Goal: Information Seeking & Learning: Stay updated

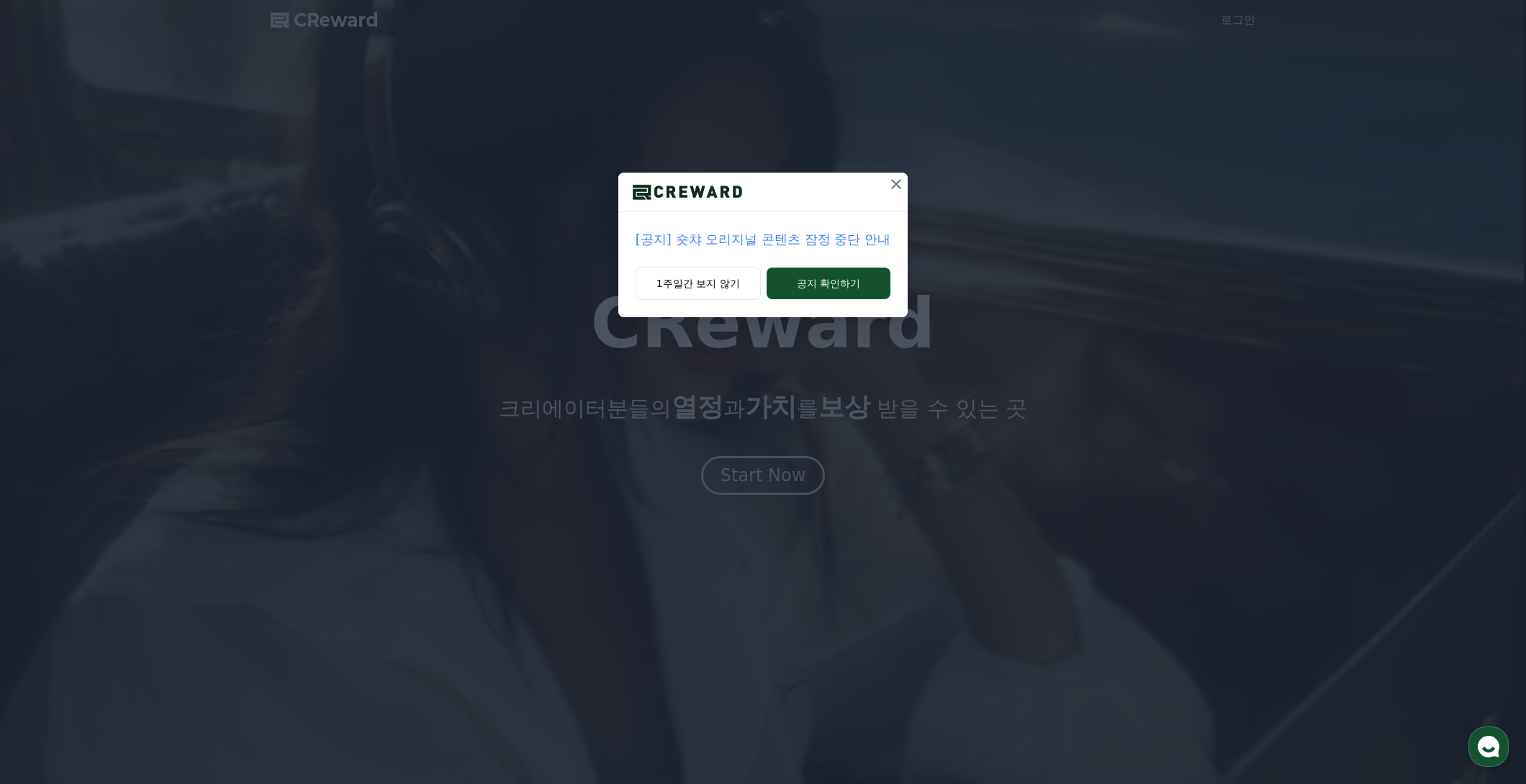
click at [857, 241] on p "[공지] 숏챠 오리지널 콘텐츠 잠정 중단 안내" at bounding box center [763, 239] width 255 height 20
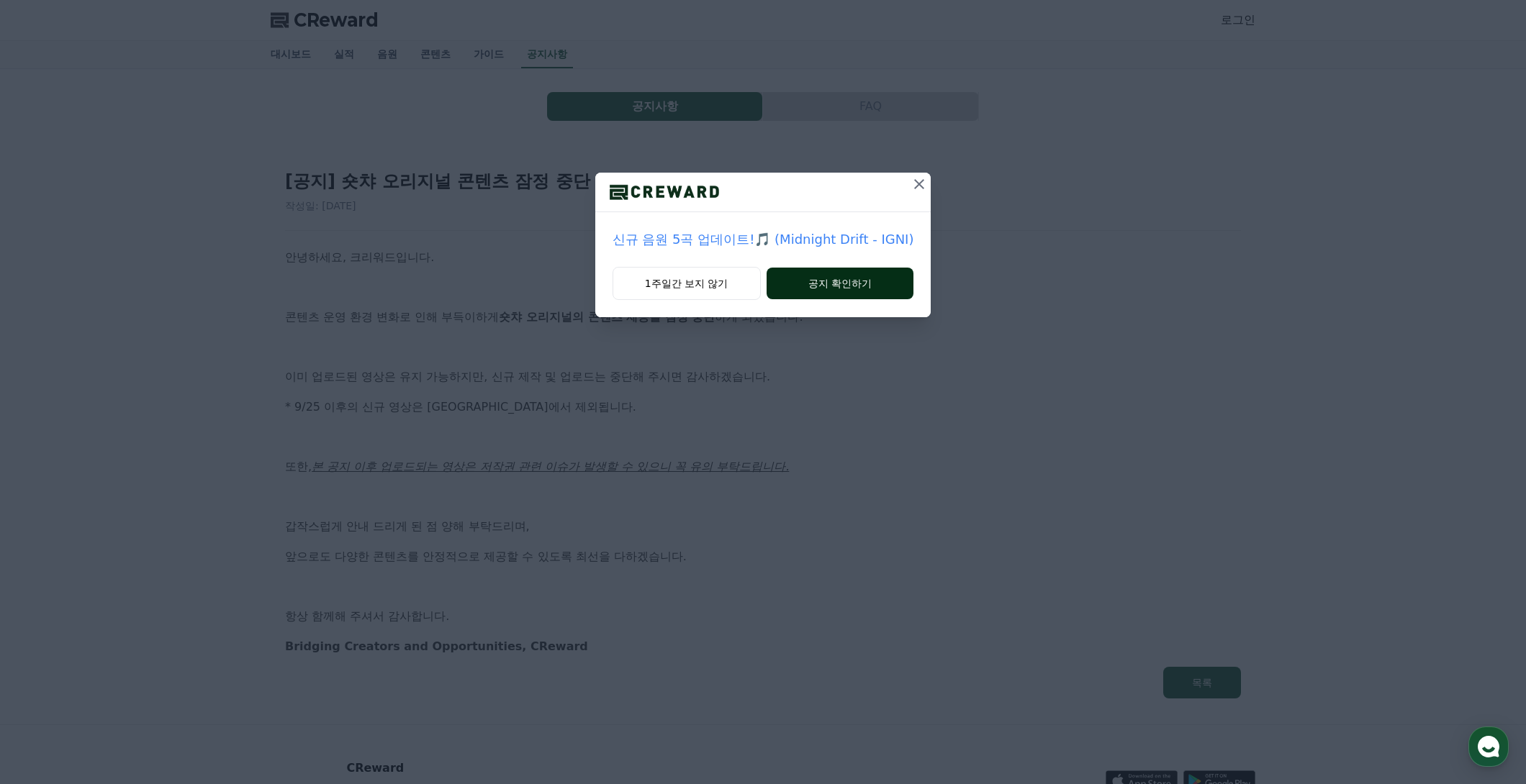
click at [853, 291] on button "공지 확인하기" at bounding box center [840, 283] width 148 height 32
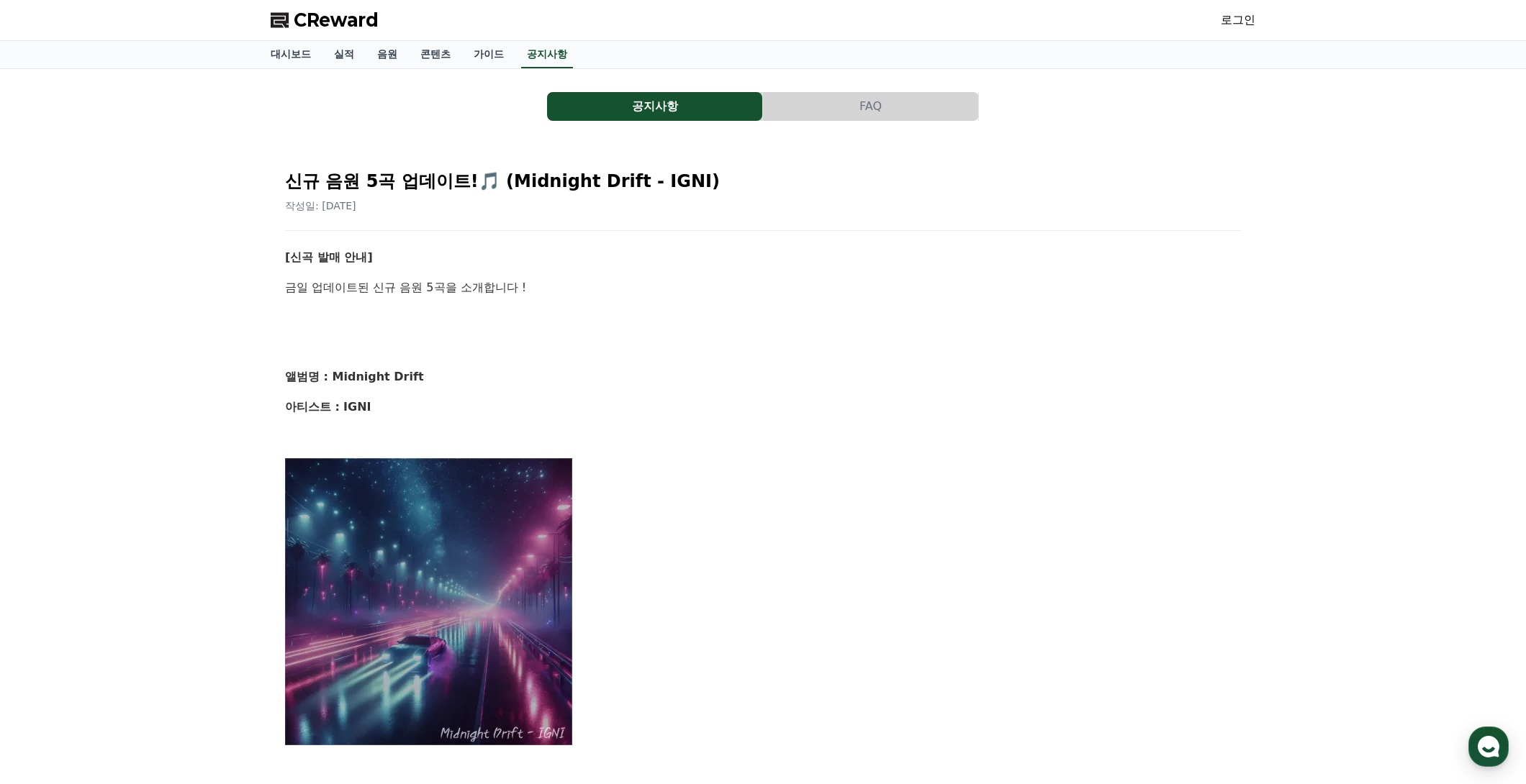
click at [711, 105] on button "공지사항" at bounding box center [654, 106] width 215 height 29
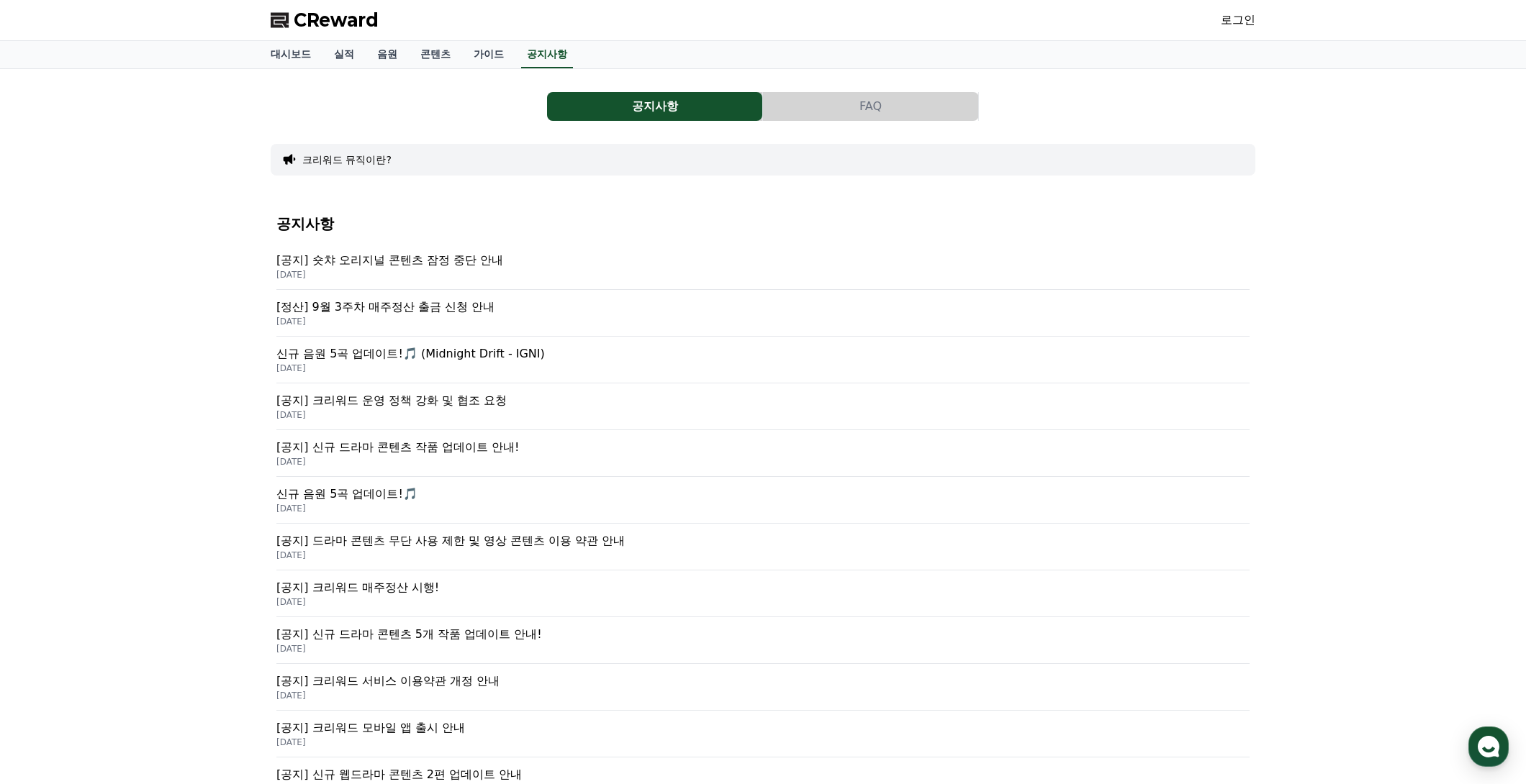
drag, startPoint x: 1327, startPoint y: 192, endPoint x: 1314, endPoint y: 192, distance: 13.0
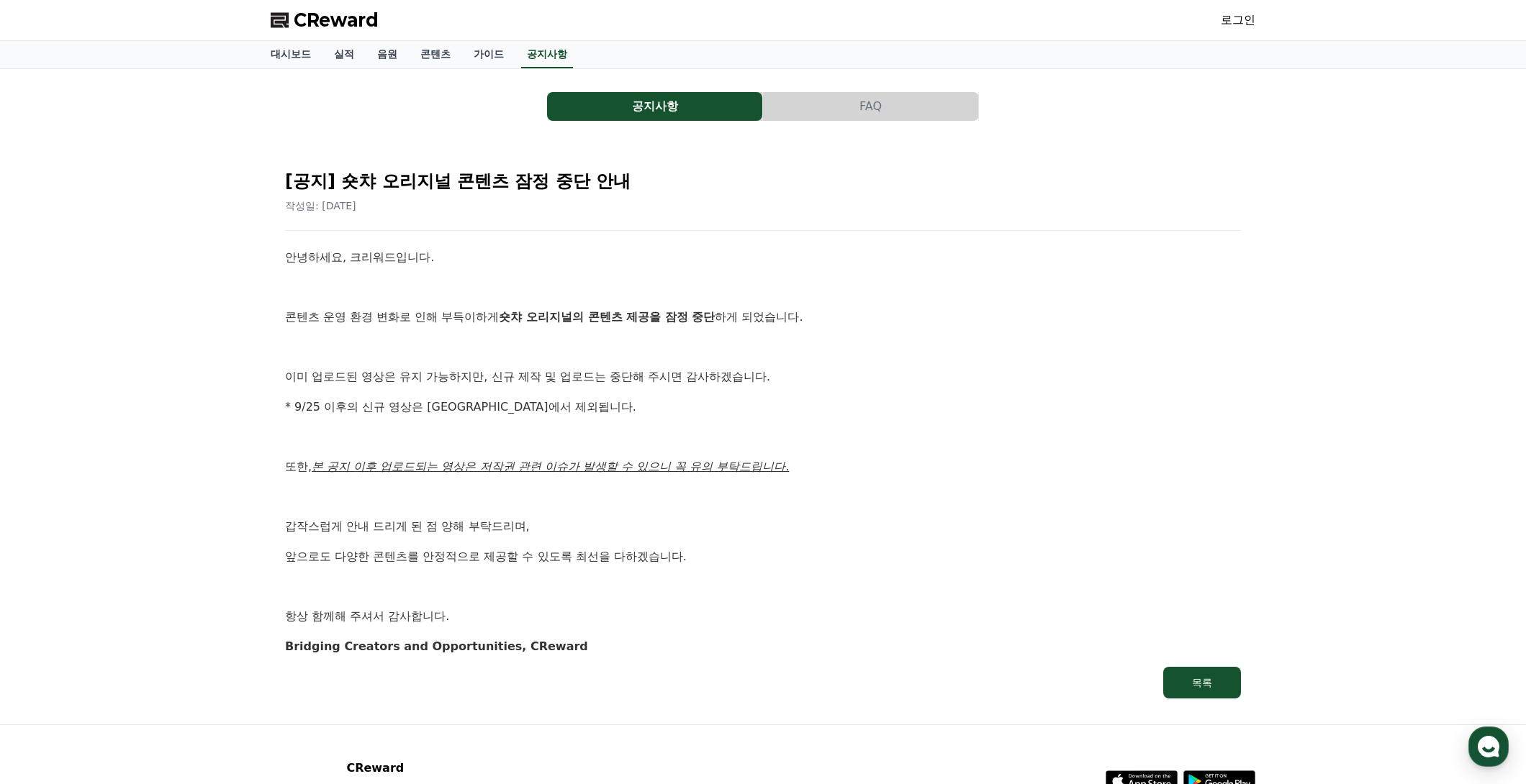
drag, startPoint x: 0, startPoint y: 0, endPoint x: 1284, endPoint y: 199, distance: 1299.3
